Goal: Transaction & Acquisition: Purchase product/service

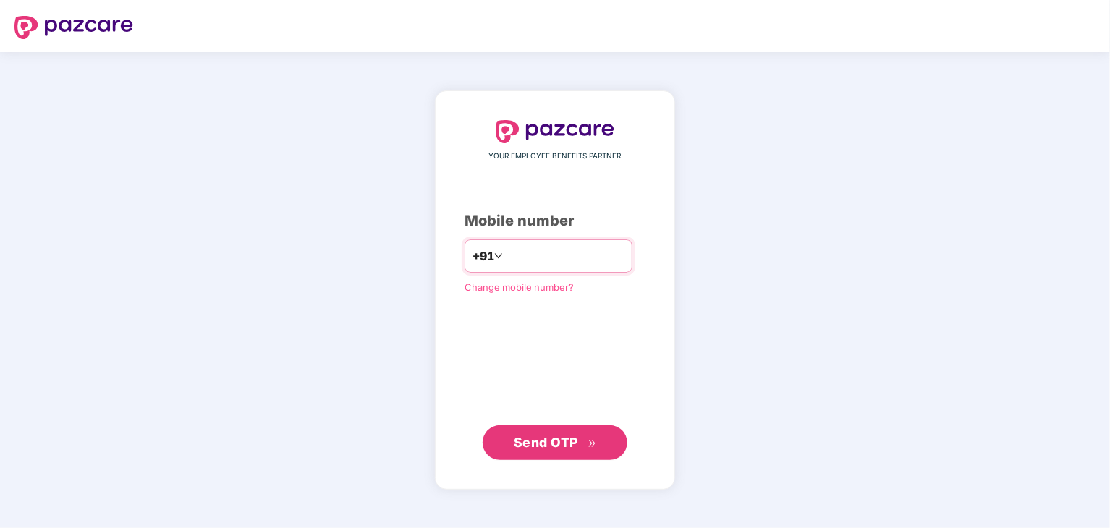
click at [558, 250] on input "number" at bounding box center [565, 256] width 119 height 23
type input "**********"
click at [561, 441] on span "Send OTP" at bounding box center [546, 442] width 64 height 15
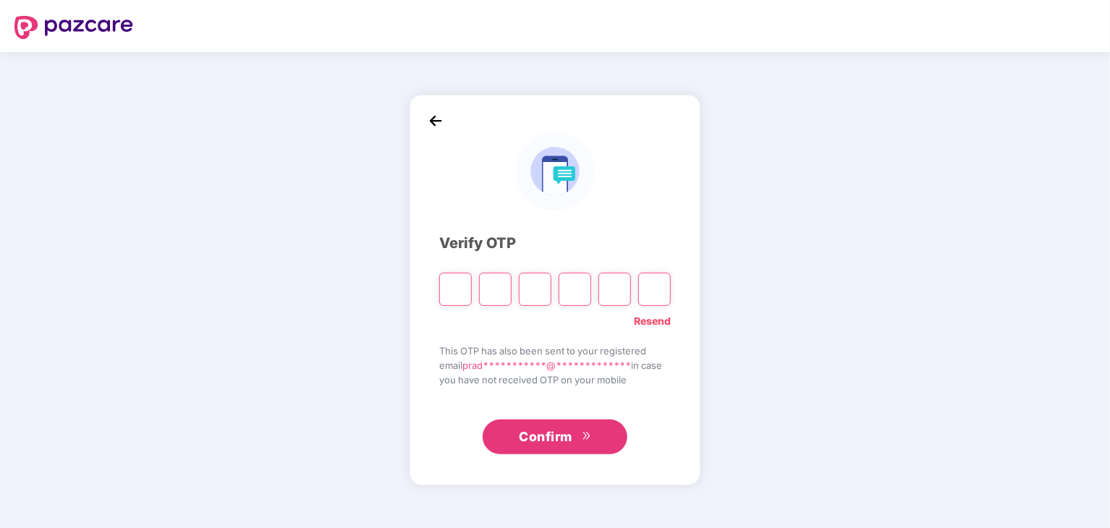
type input "*"
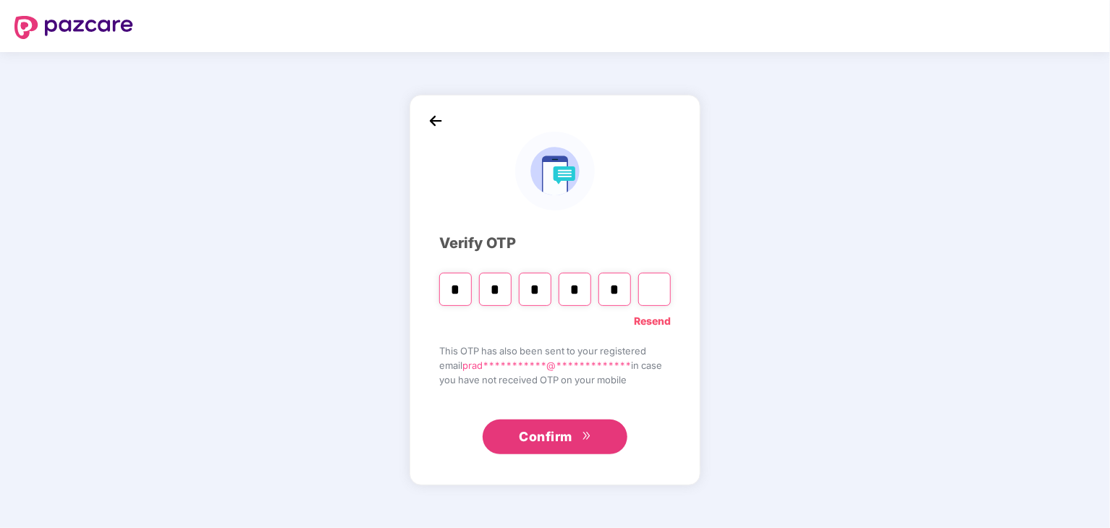
type input "*"
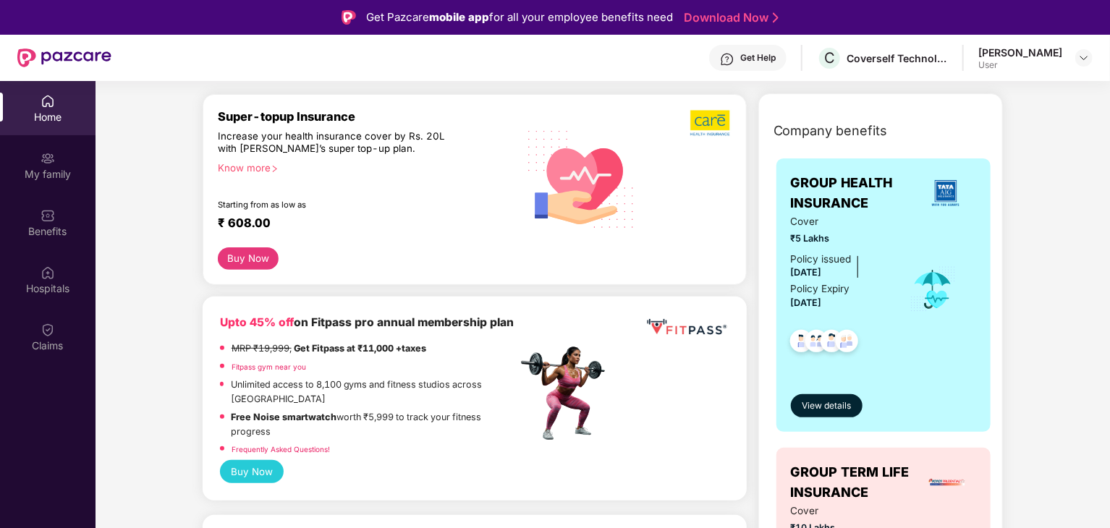
scroll to position [145, 0]
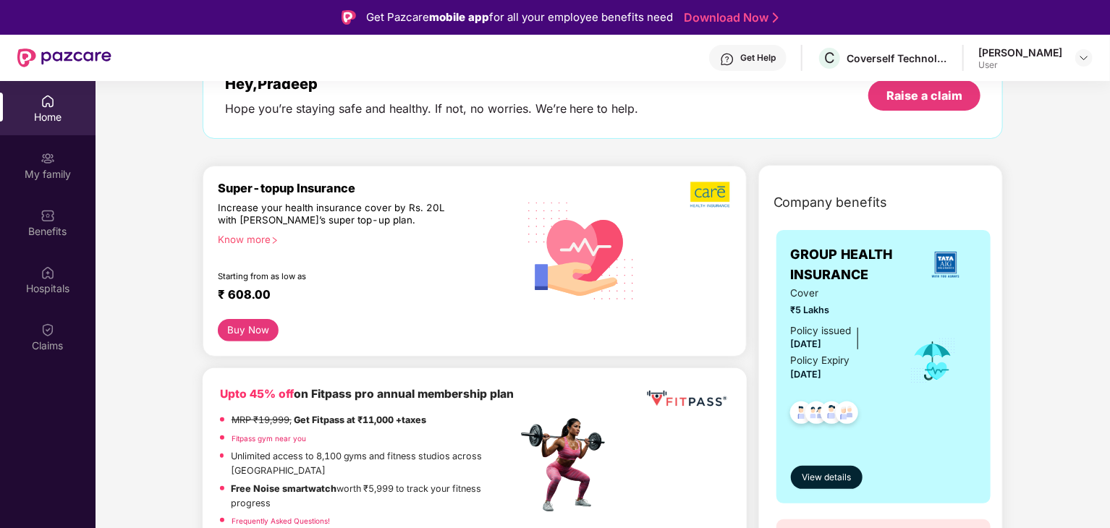
scroll to position [72, 0]
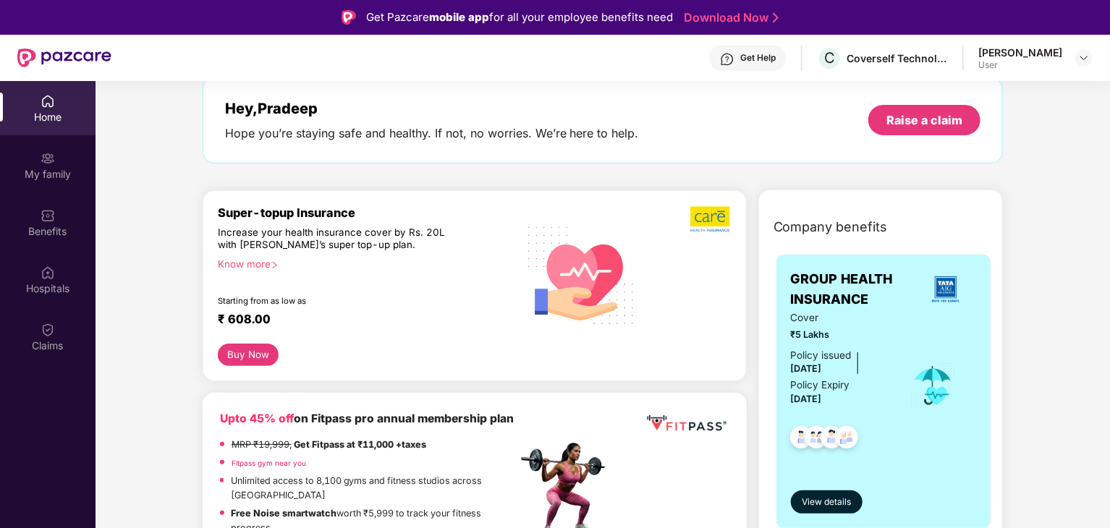
click at [246, 351] on button "Buy Now" at bounding box center [249, 355] width 62 height 22
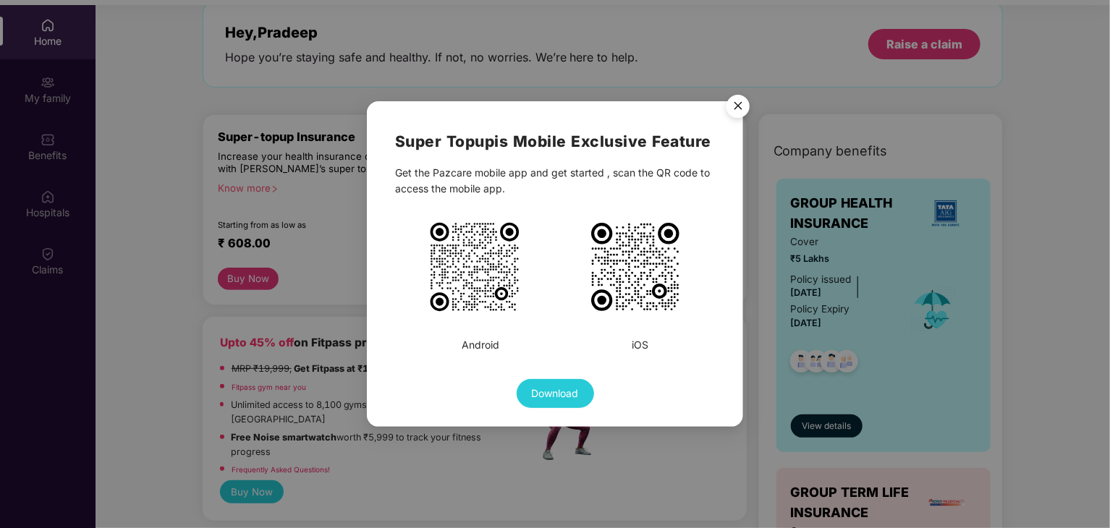
scroll to position [81, 0]
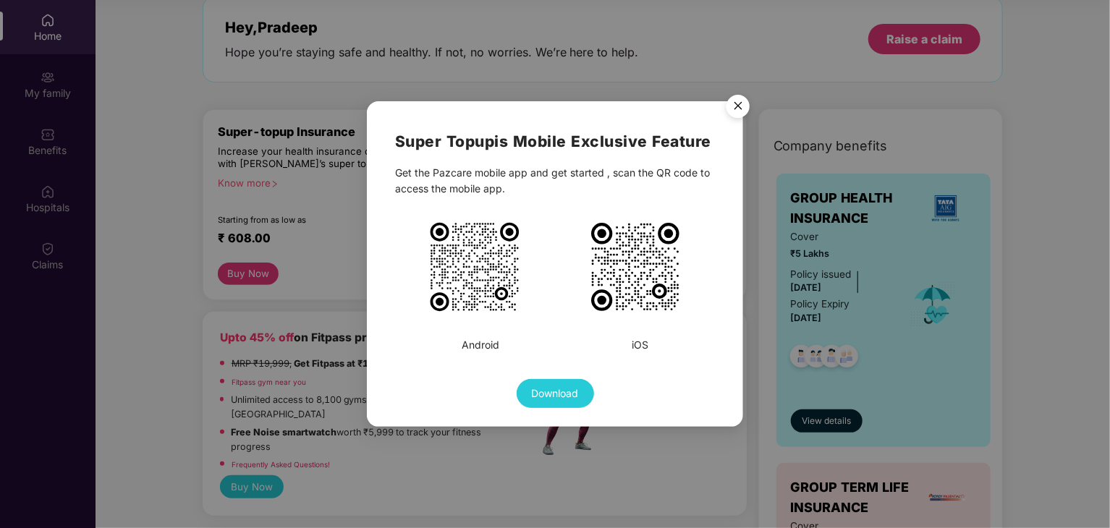
click at [731, 100] on img "Close" at bounding box center [738, 108] width 41 height 41
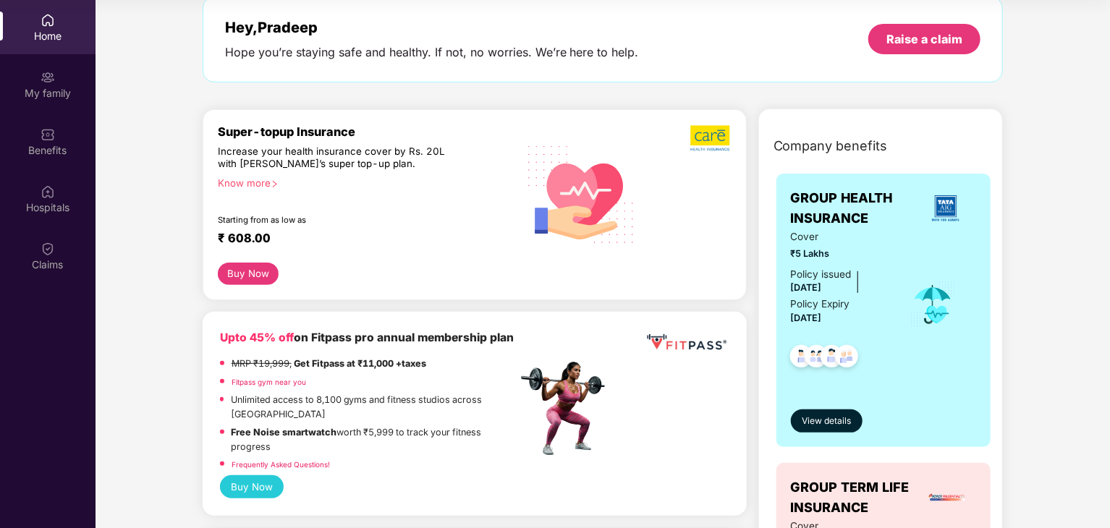
click at [244, 274] on button "Buy Now" at bounding box center [249, 274] width 62 height 22
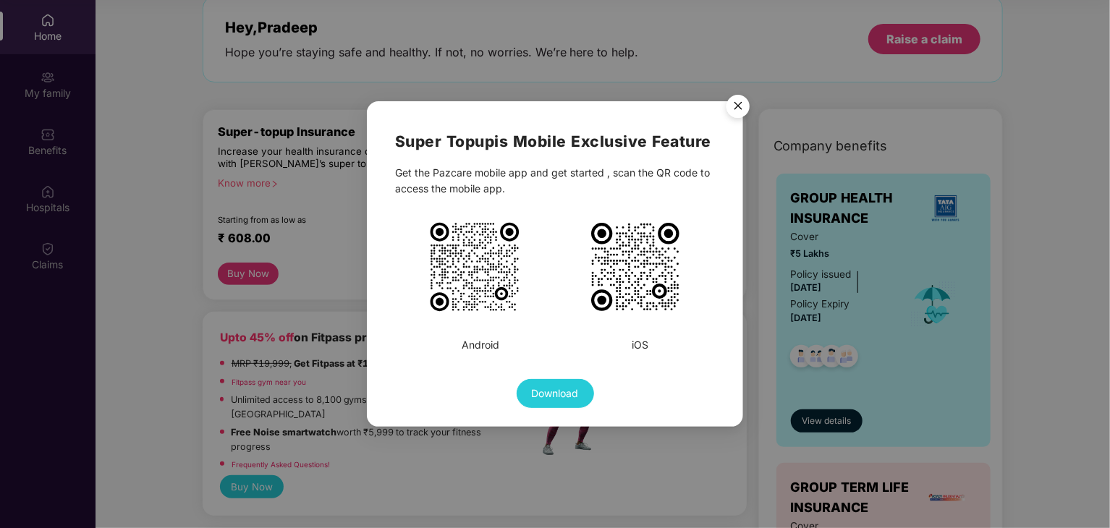
click at [733, 101] on img "Close" at bounding box center [738, 108] width 41 height 41
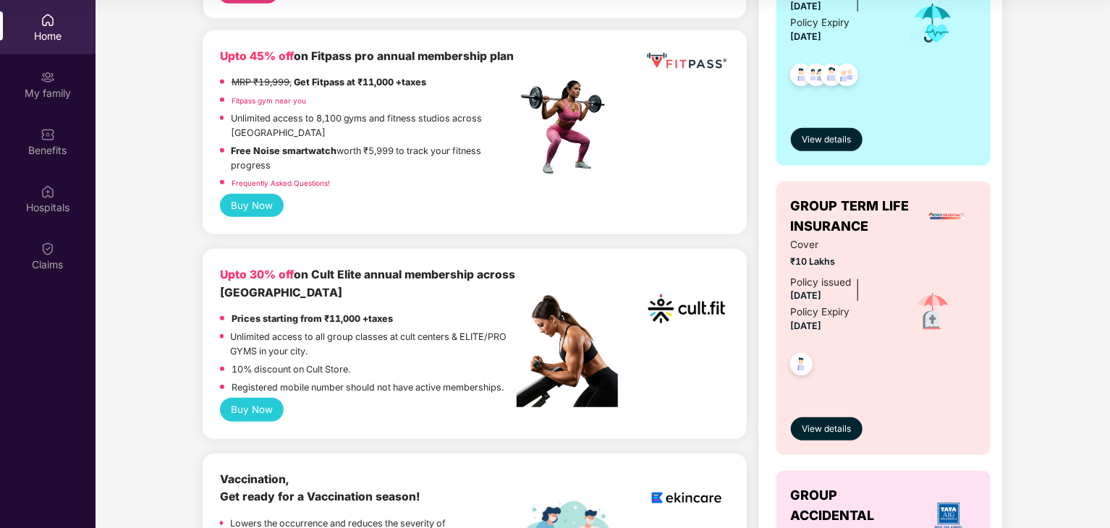
scroll to position [362, 0]
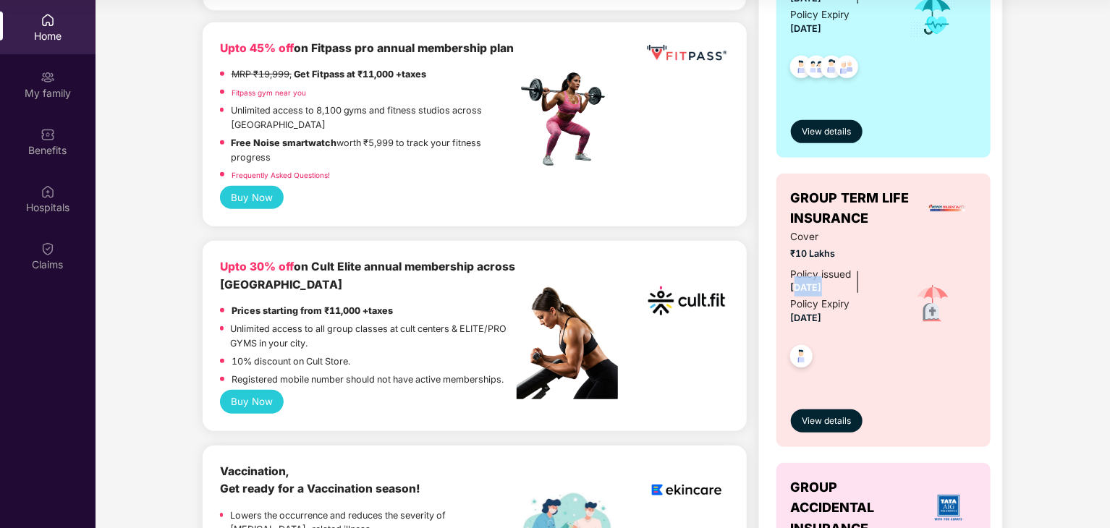
drag, startPoint x: 797, startPoint y: 288, endPoint x: 851, endPoint y: 287, distance: 54.3
click at [851, 287] on div "Policy issued [DATE] Policy Expiry [DATE]" at bounding box center [840, 297] width 99 height 60
drag, startPoint x: 801, startPoint y: 253, endPoint x: 828, endPoint y: 253, distance: 26.8
click at [828, 253] on span "₹10 Lakhs" at bounding box center [840, 254] width 99 height 14
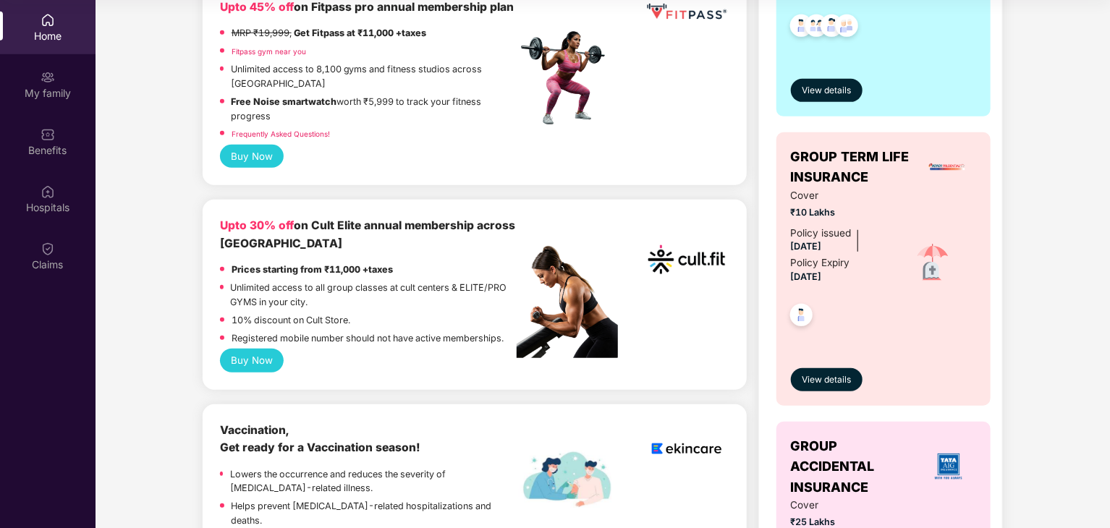
scroll to position [579, 0]
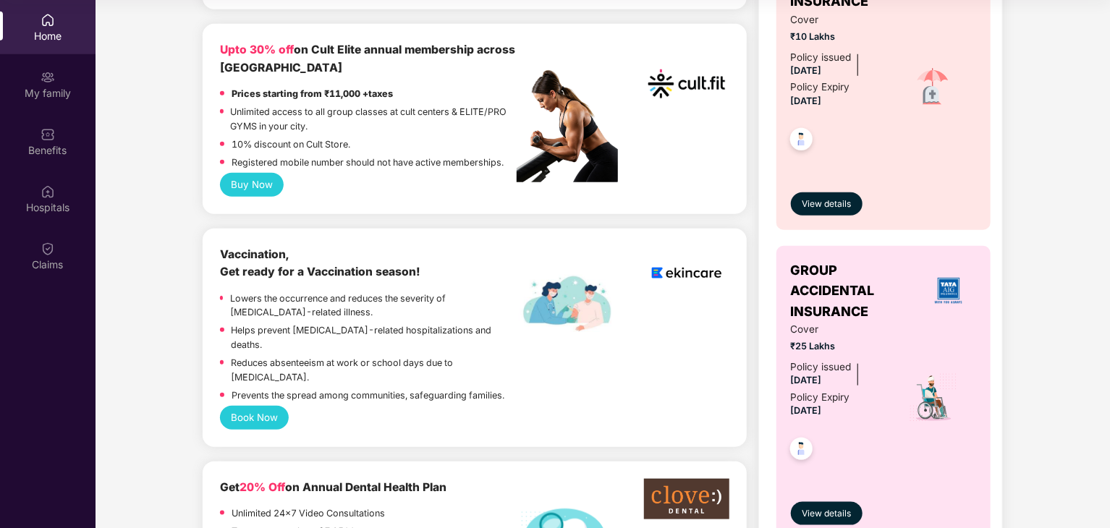
click at [1024, 333] on div "Company benefits GROUP HEALTH INSURANCE Cover ₹5 Lakhs Policy issued [DATE] Pol…" at bounding box center [881, 97] width 308 height 953
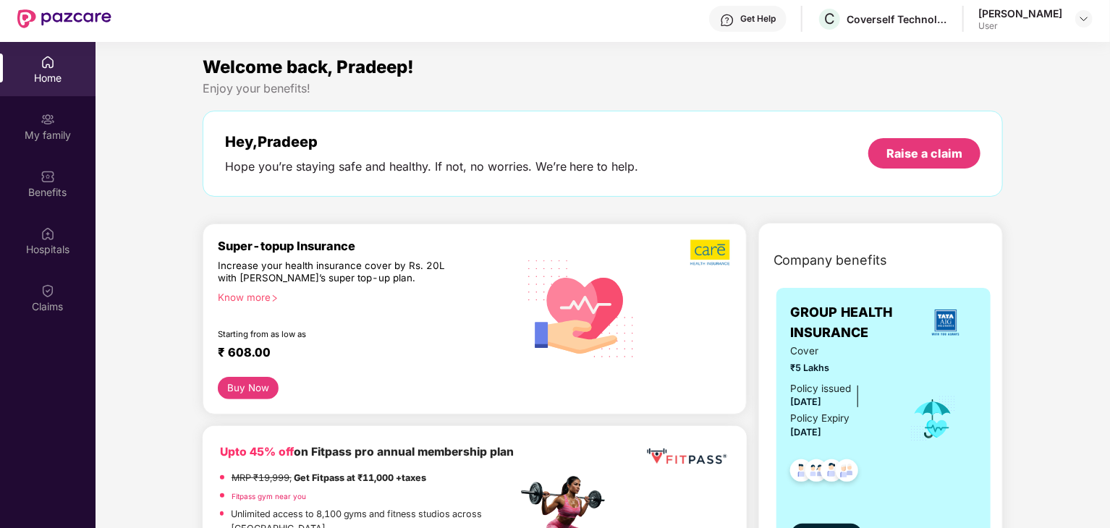
scroll to position [0, 0]
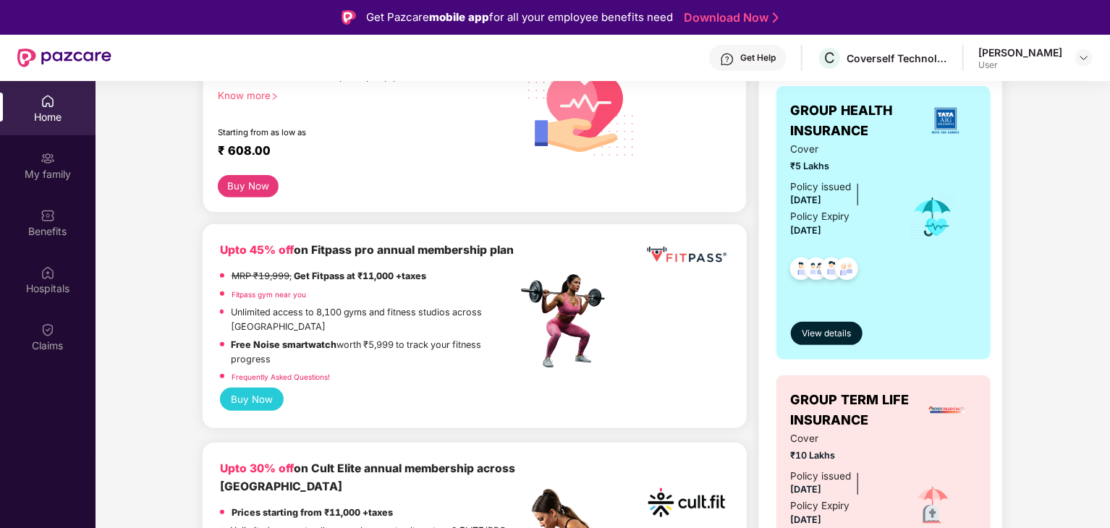
scroll to position [145, 0]
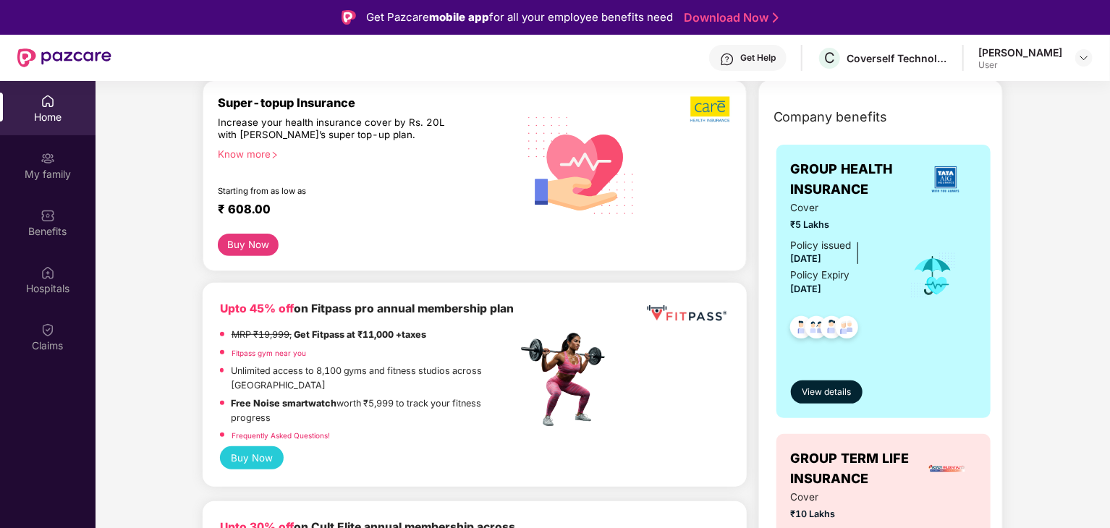
scroll to position [217, 0]
